Goal: Find specific page/section: Find specific page/section

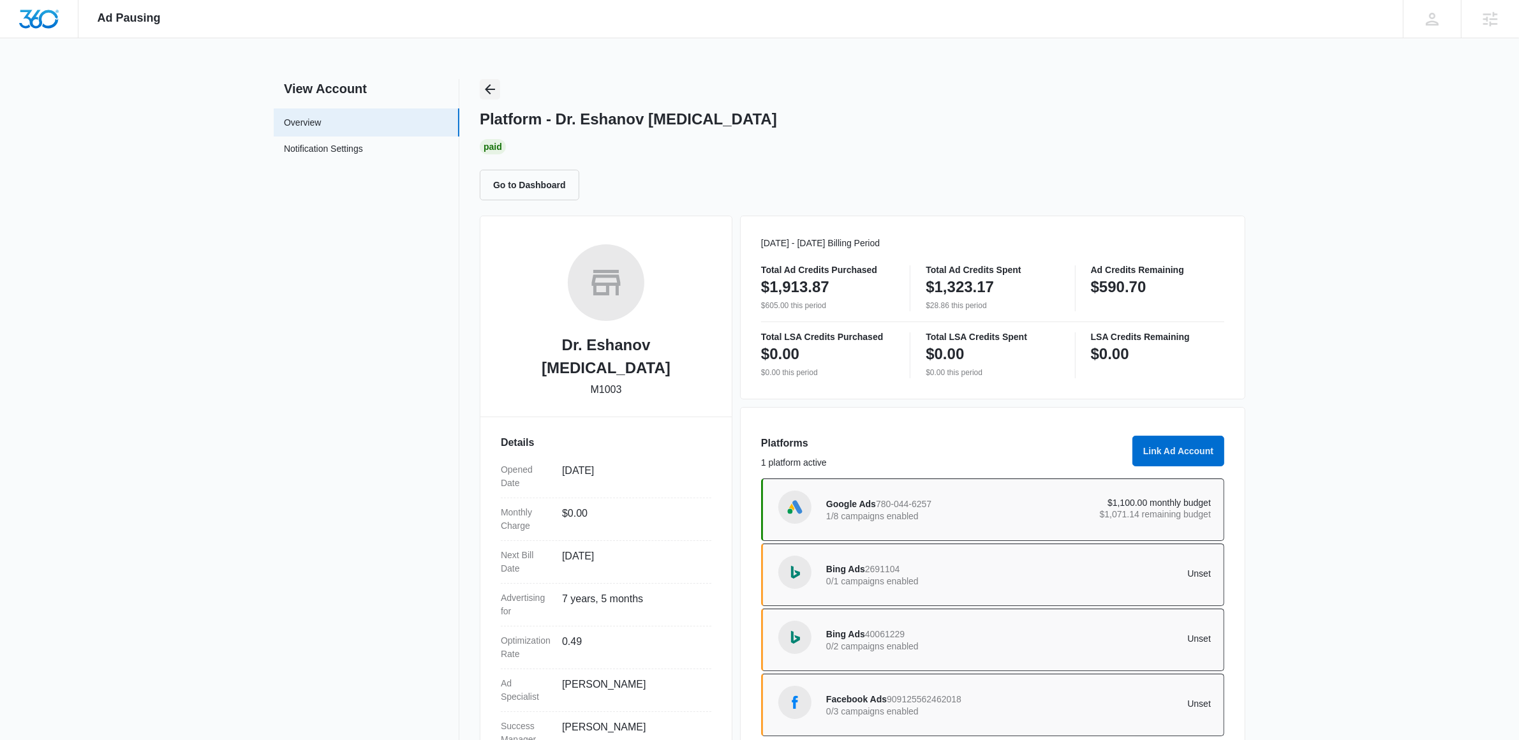
click at [487, 87] on icon "Back" at bounding box center [489, 89] width 15 height 15
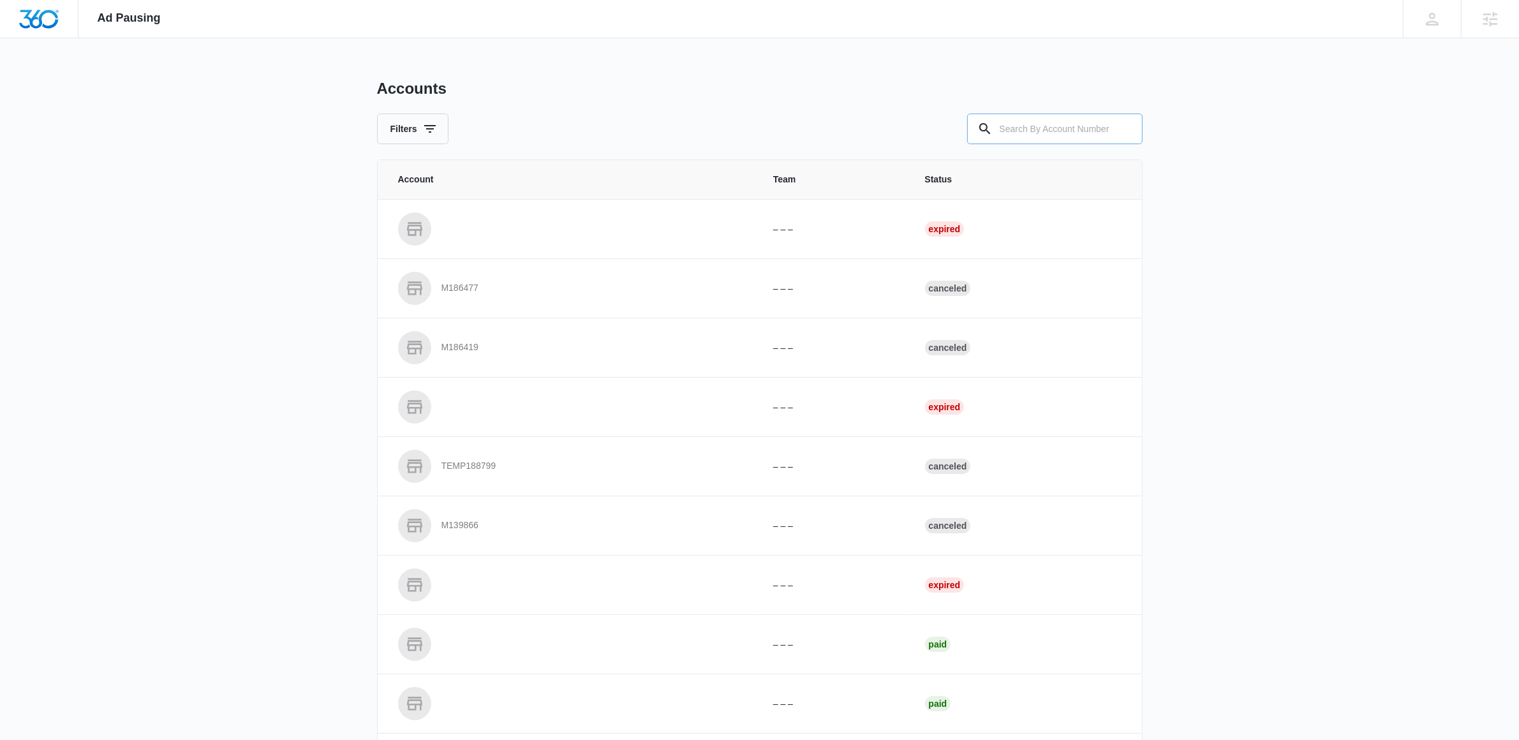
click at [1086, 130] on input "text" at bounding box center [1054, 129] width 175 height 31
paste input "M35333"
type input "M35333"
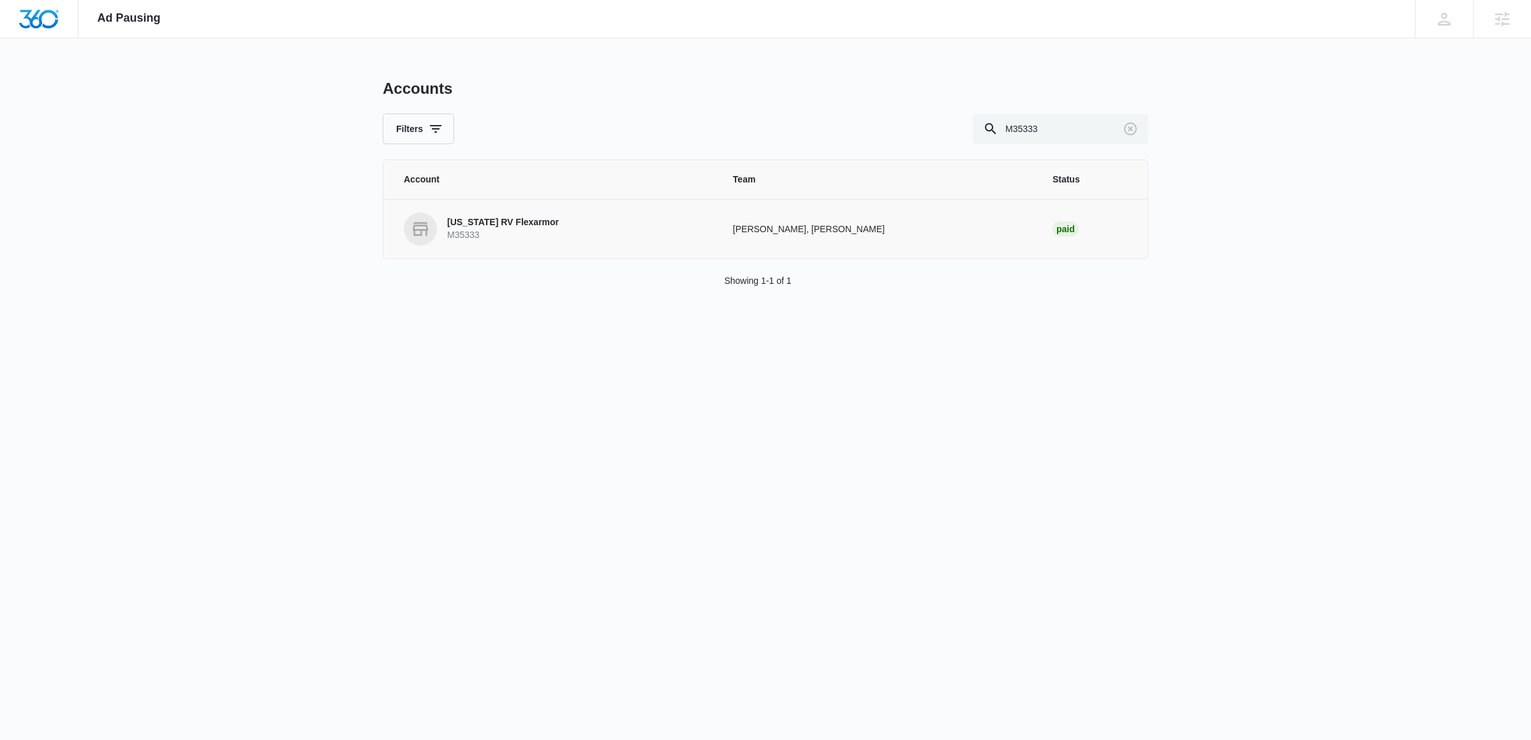
click at [486, 243] on link "[US_STATE] RV Flexarmor M35333" at bounding box center [553, 228] width 299 height 33
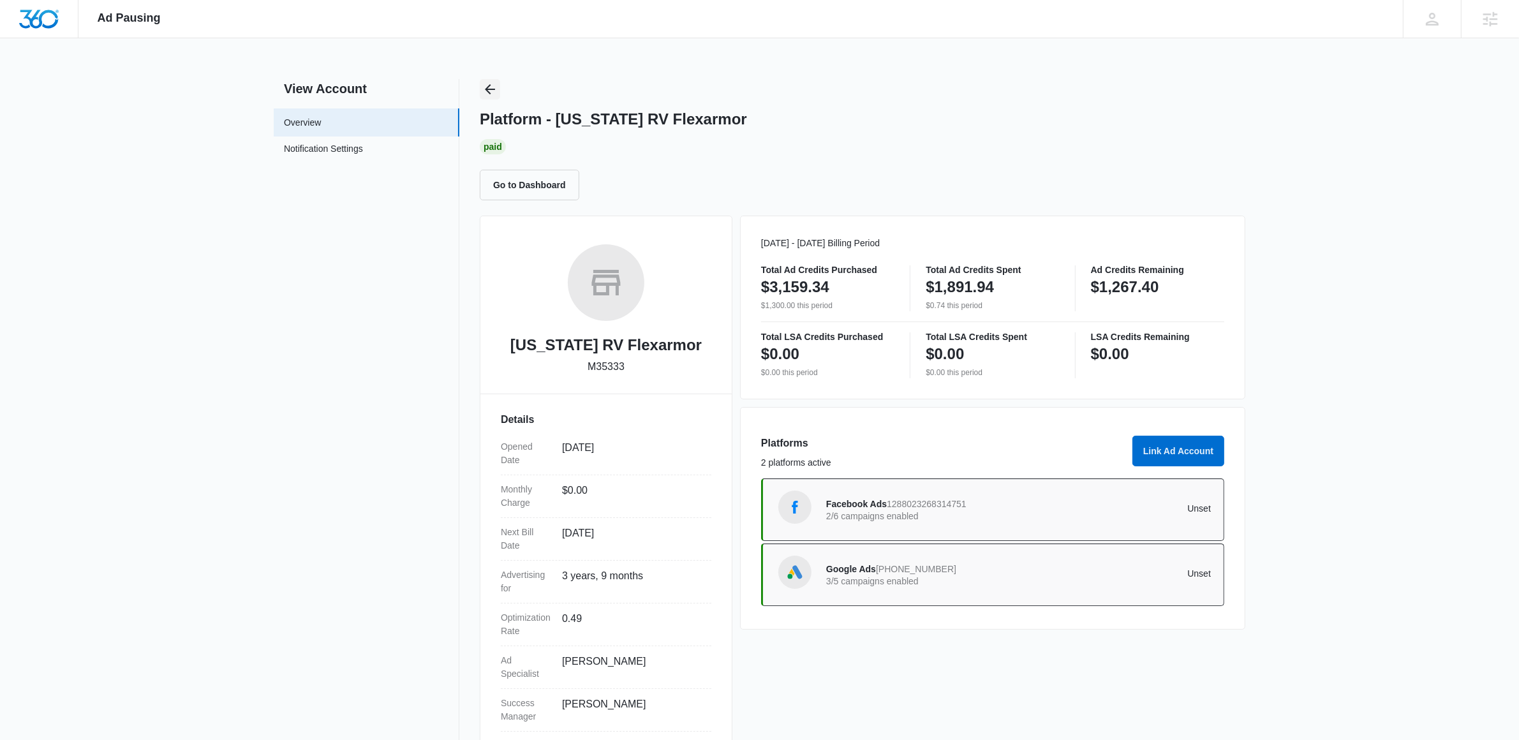
click at [496, 94] on icon "Back" at bounding box center [489, 89] width 15 height 15
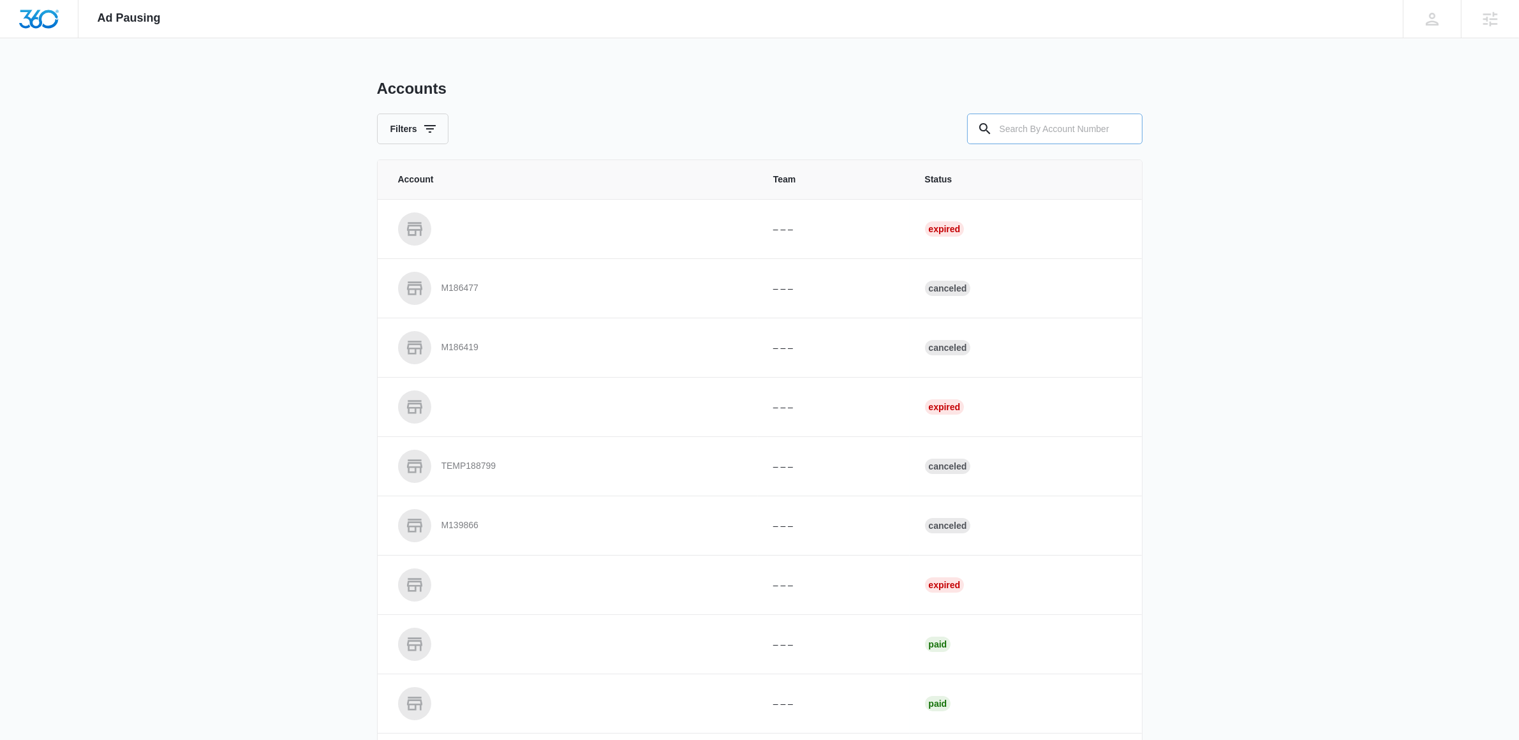
click at [1035, 132] on input "text" at bounding box center [1054, 129] width 175 height 31
paste input "M320599"
type input "M320599"
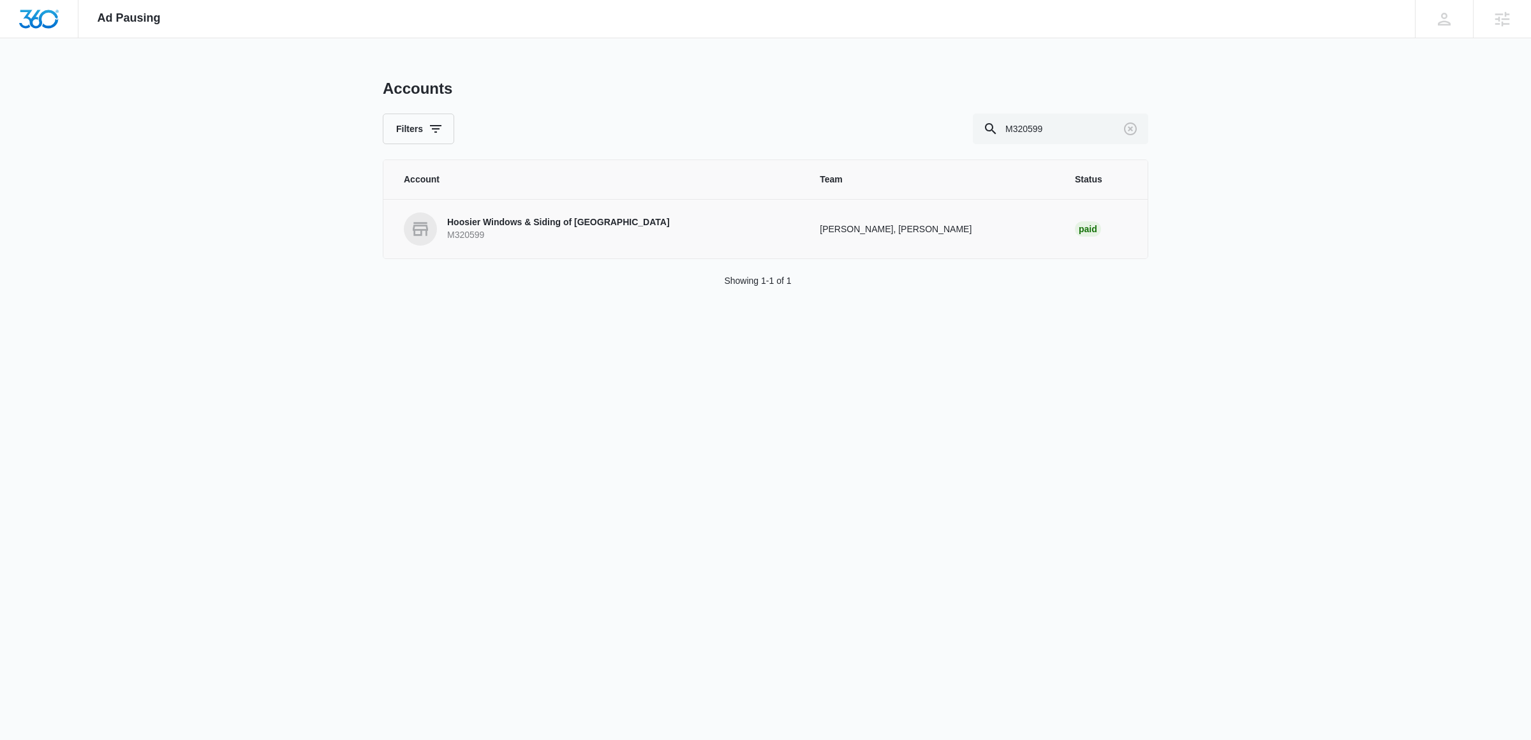
click at [567, 217] on p "Hoosier Windows & Siding of [GEOGRAPHIC_DATA]" at bounding box center [558, 222] width 223 height 13
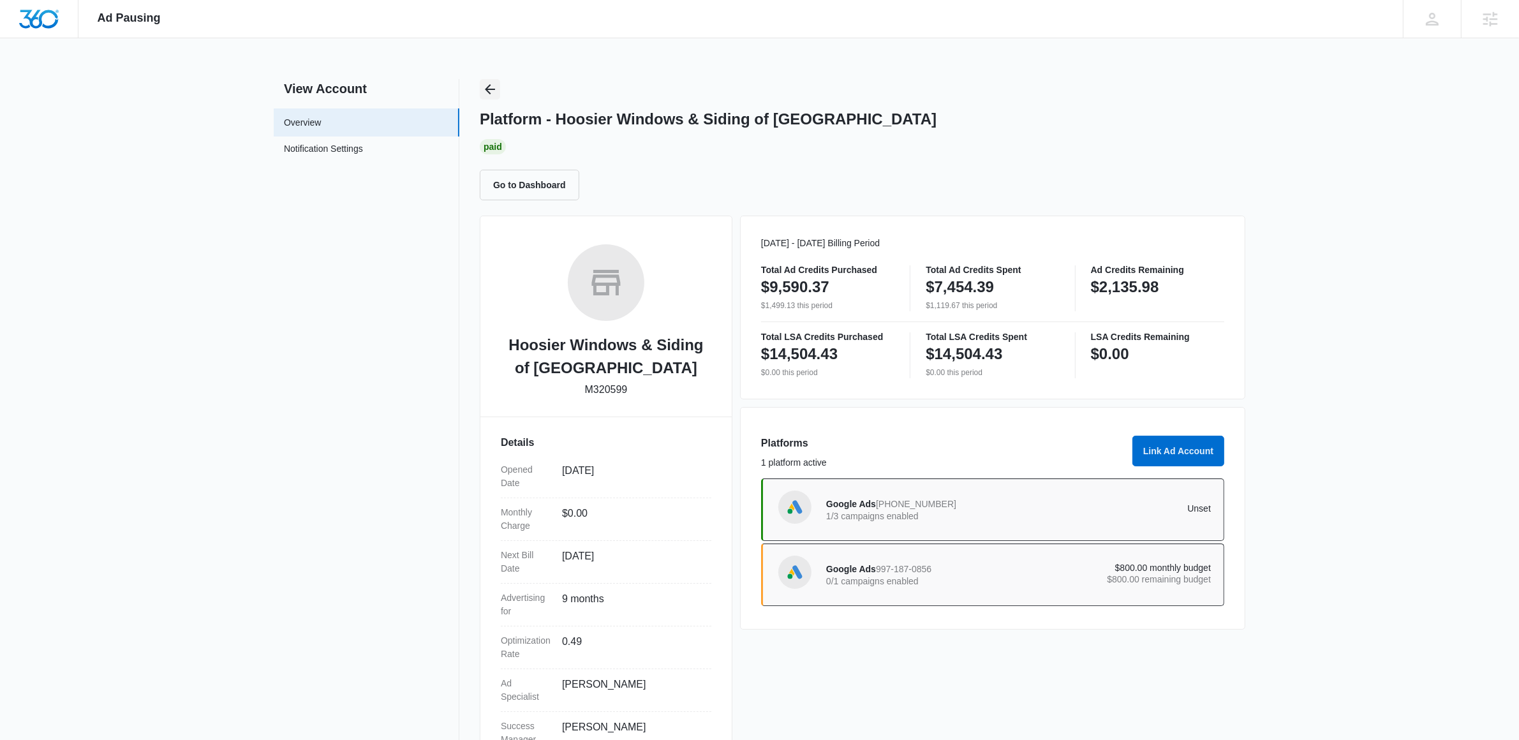
click at [492, 92] on icon "Back" at bounding box center [489, 89] width 15 height 15
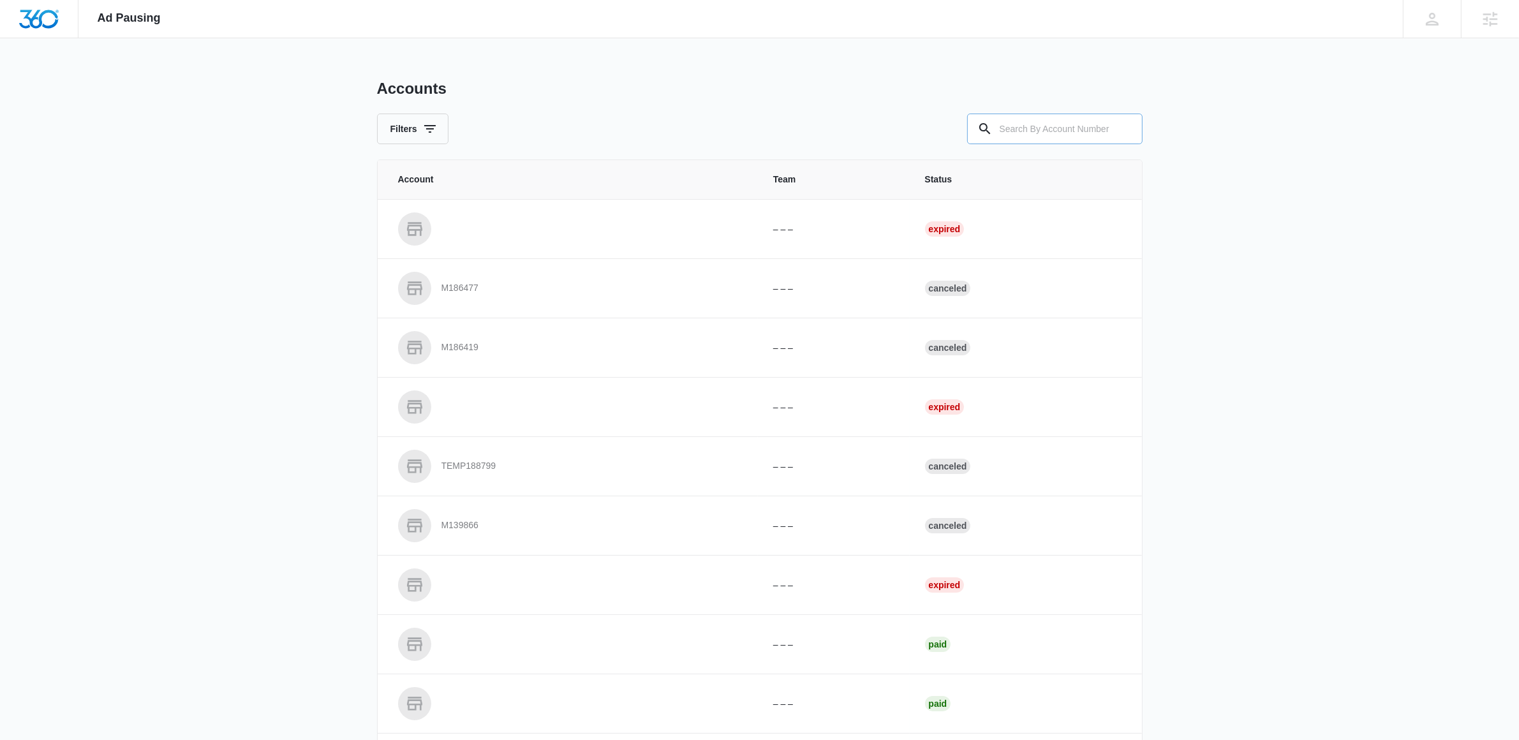
click at [1001, 131] on input "text" at bounding box center [1054, 129] width 175 height 31
paste input "M31248"
type input "M31248"
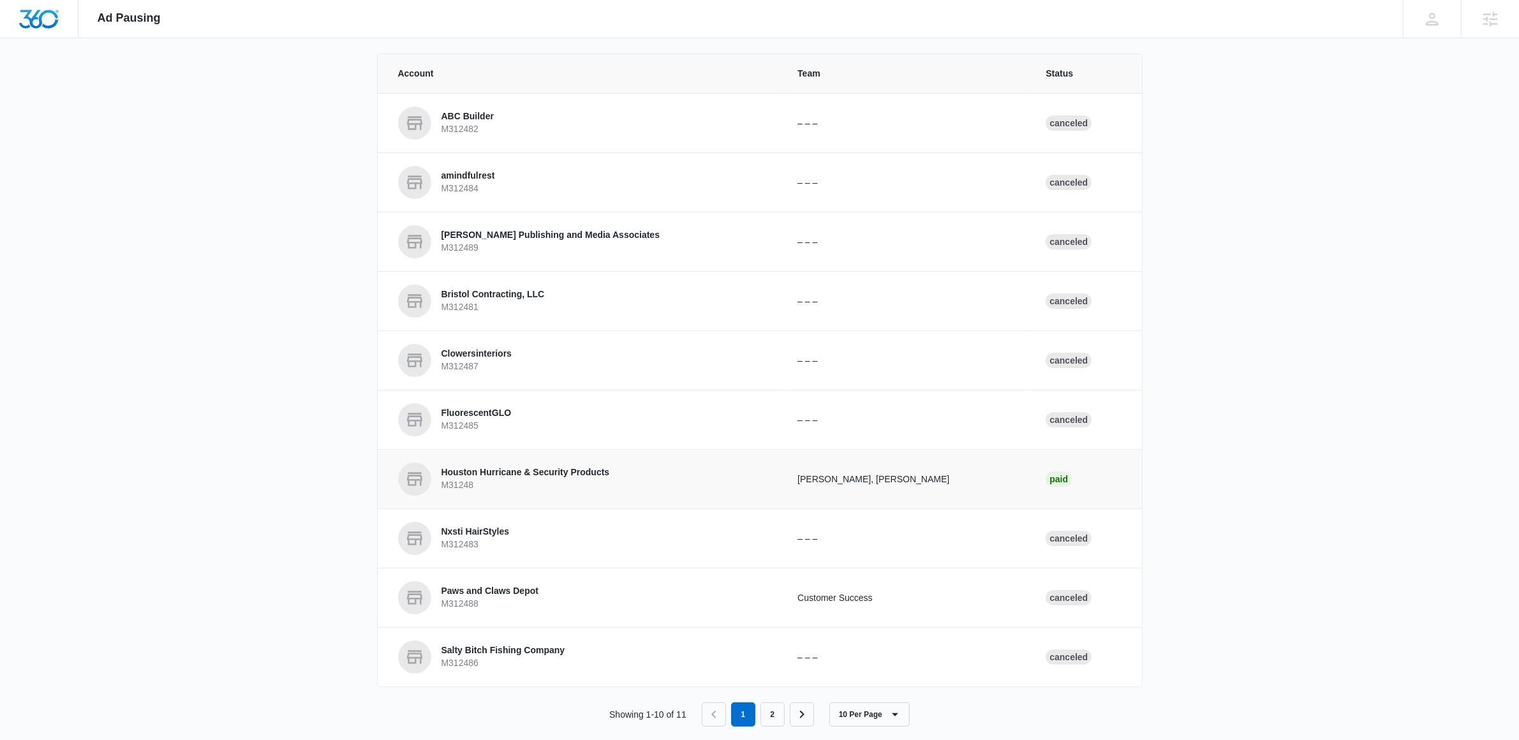
scroll to position [125, 0]
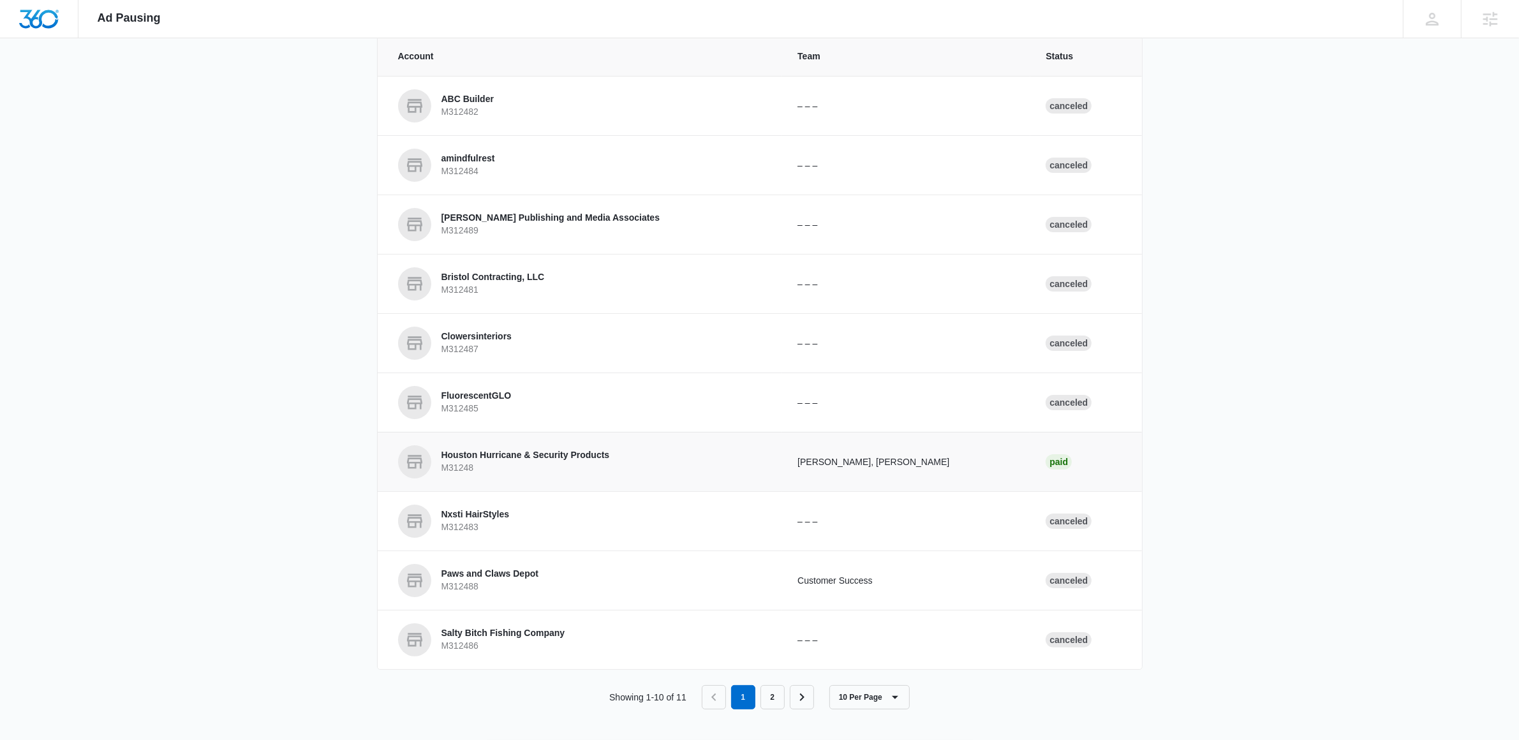
click at [609, 462] on p "M31248" at bounding box center [525, 468] width 168 height 13
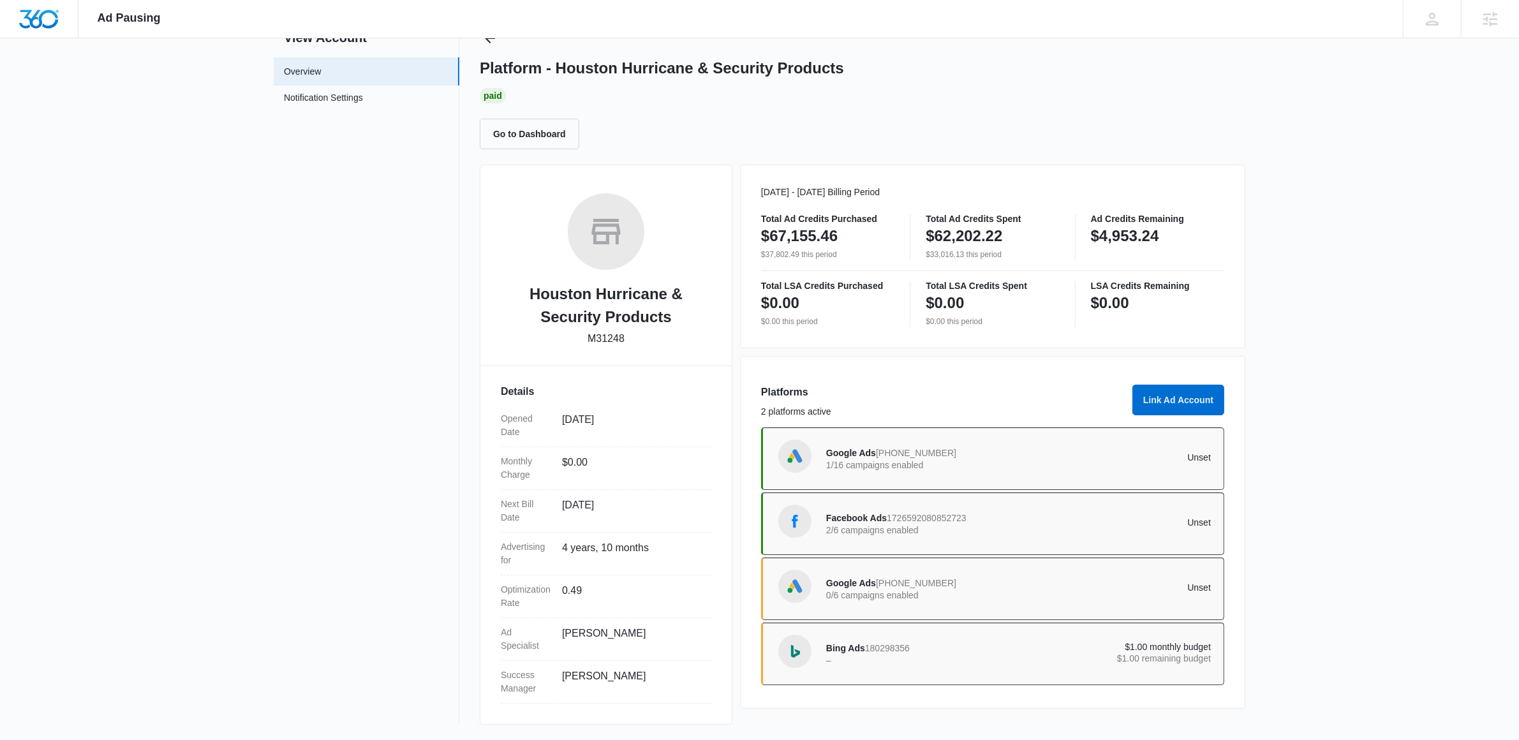
scroll to position [52, 0]
click at [490, 43] on icon "Back" at bounding box center [489, 38] width 15 height 15
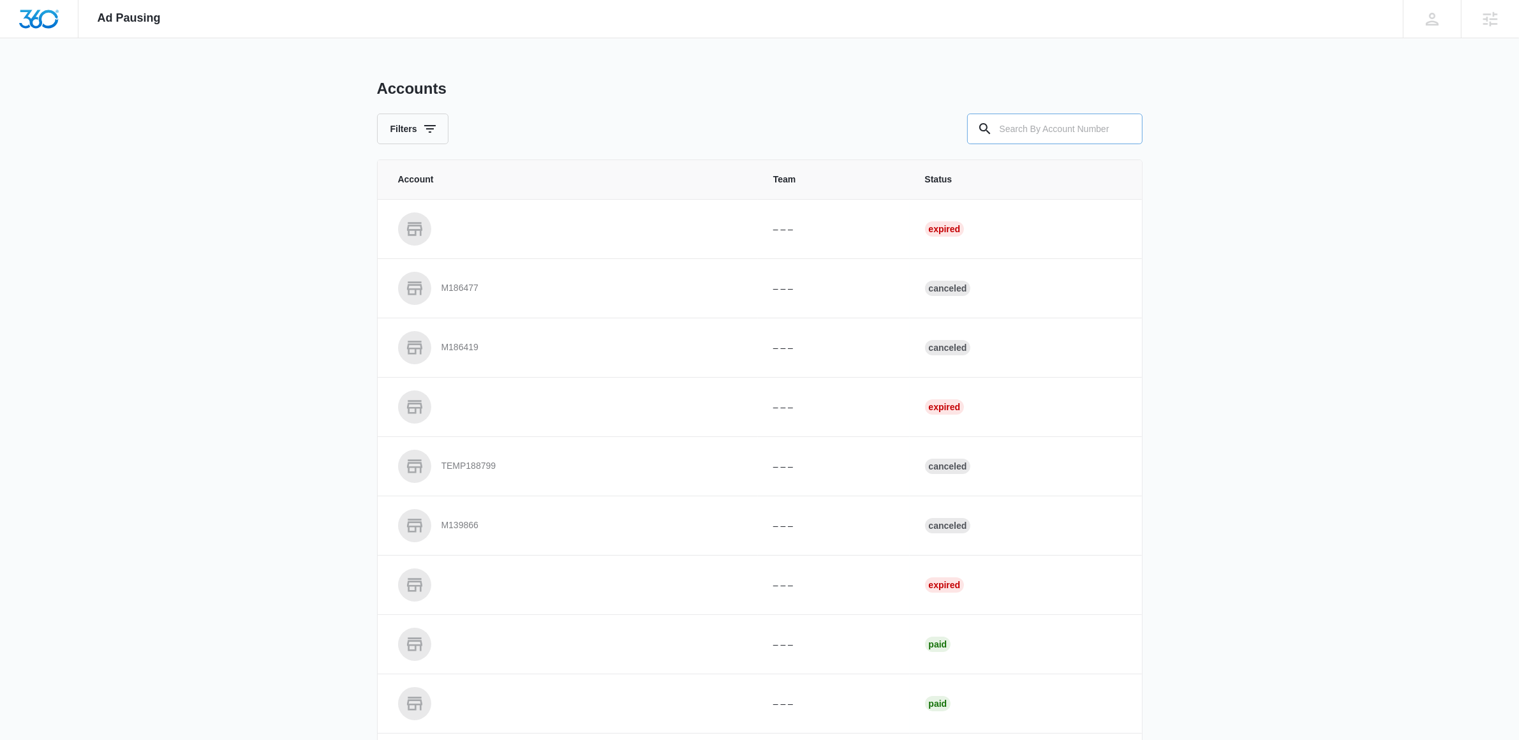
click at [1056, 132] on input "text" at bounding box center [1054, 129] width 175 height 31
paste input "M31248"
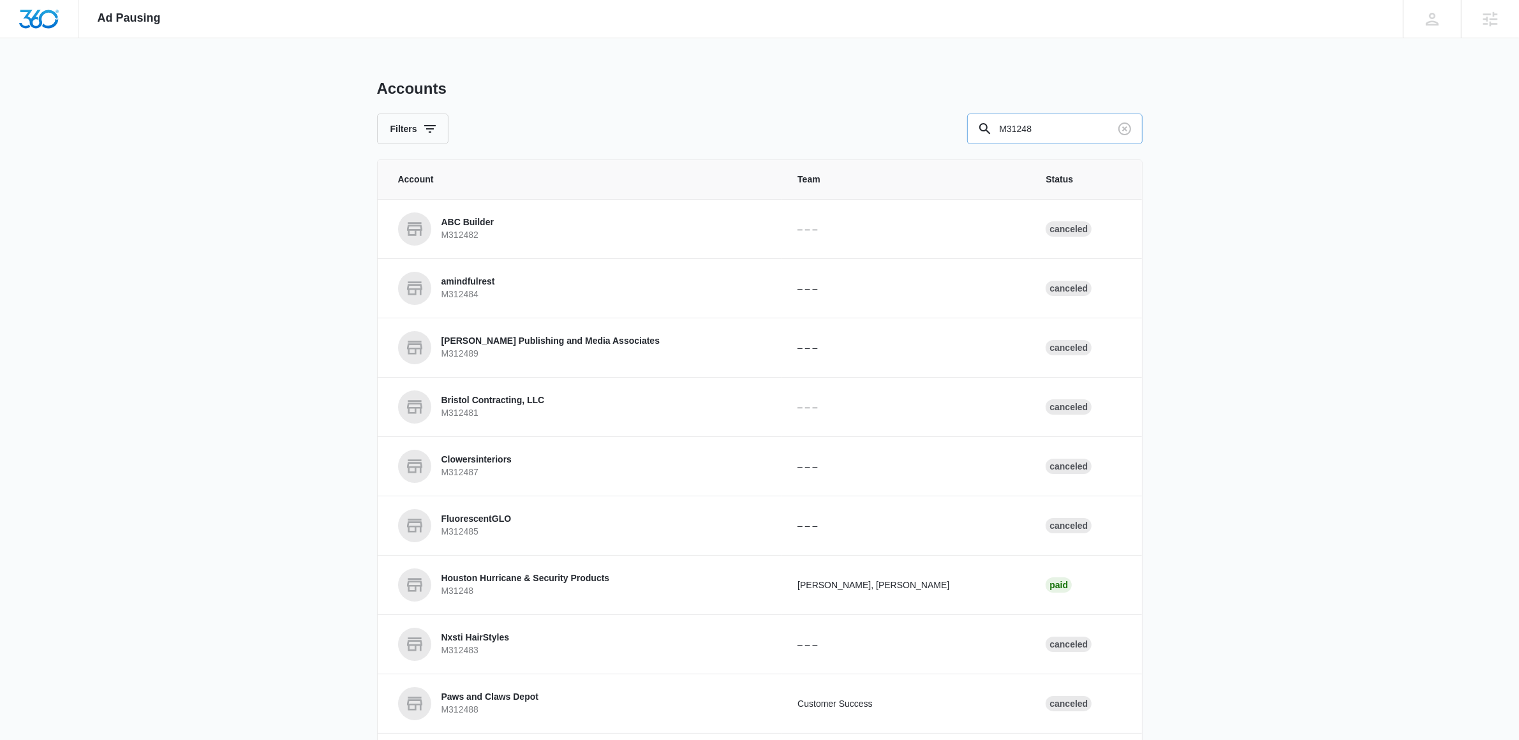
click at [1025, 130] on input "M31248" at bounding box center [1054, 129] width 175 height 31
paste input "12320"
type input "M12320"
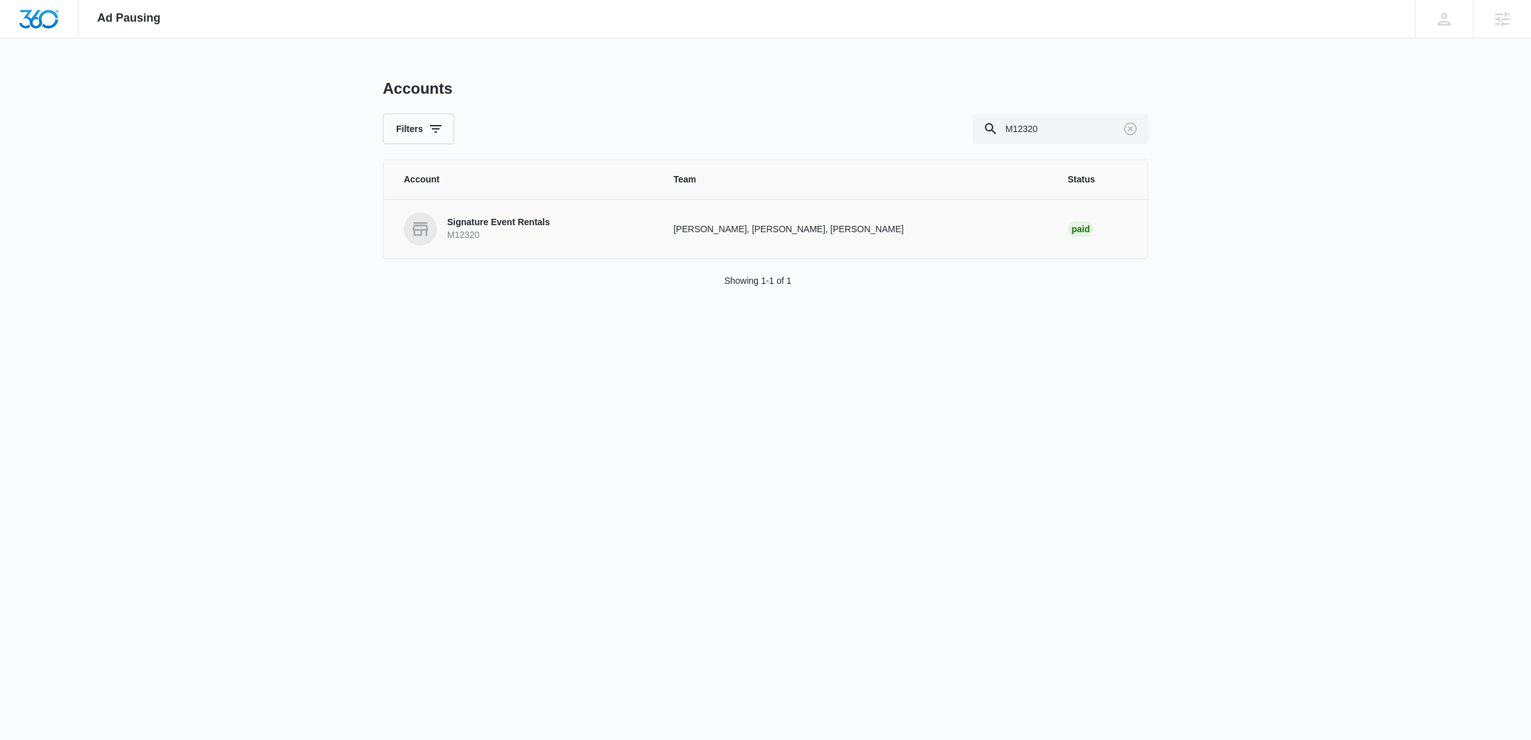
click at [533, 225] on p "Signature Event Rentals" at bounding box center [498, 222] width 103 height 13
